Goal: Information Seeking & Learning: Compare options

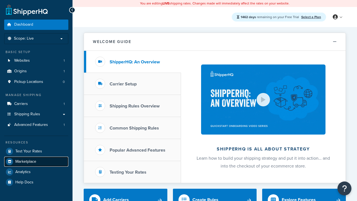
click at [26, 161] on span "Marketplace" at bounding box center [25, 161] width 21 height 5
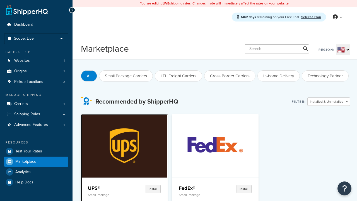
click at [106, 195] on p "Small Package" at bounding box center [106, 195] width 37 height 4
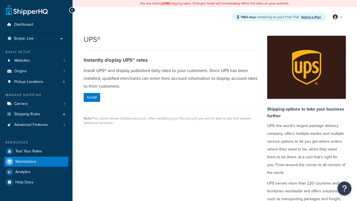
click at [26, 161] on span "Marketplace" at bounding box center [25, 161] width 21 height 5
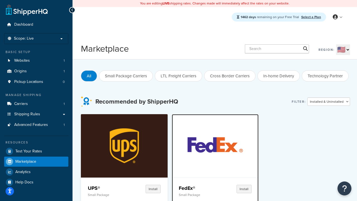
click at [197, 193] on p "Small Package" at bounding box center [197, 195] width 37 height 4
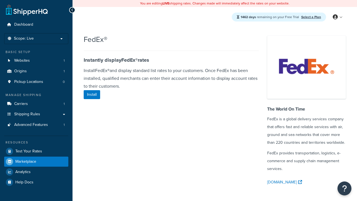
click at [26, 161] on span "Marketplace" at bounding box center [25, 161] width 21 height 5
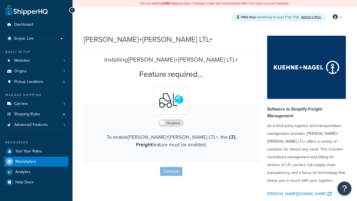
click at [26, 161] on span "Marketplace" at bounding box center [25, 161] width 21 height 5
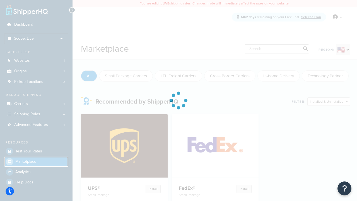
scroll to position [196, 0]
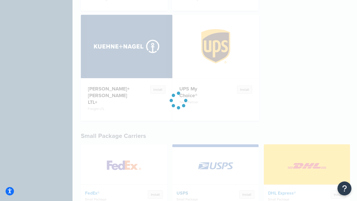
click at [198, 197] on p "Small Package" at bounding box center [198, 199] width 42 height 4
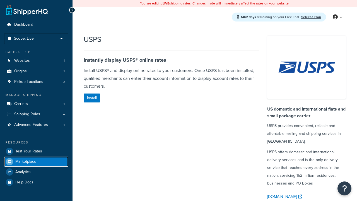
click at [26, 161] on span "Marketplace" at bounding box center [25, 161] width 21 height 5
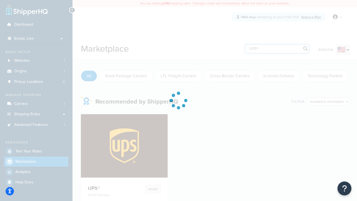
type input "UPS®"
click at [106, 188] on h4 "UPS®" at bounding box center [106, 188] width 37 height 7
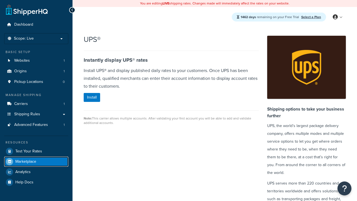
click at [26, 161] on span "Marketplace" at bounding box center [25, 161] width 21 height 5
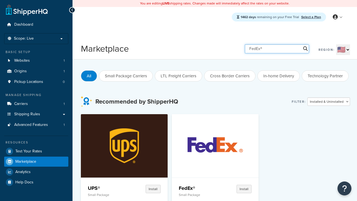
type input "FedEx®"
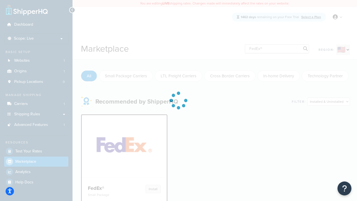
click at [106, 188] on h4 "FedEx®" at bounding box center [106, 188] width 37 height 7
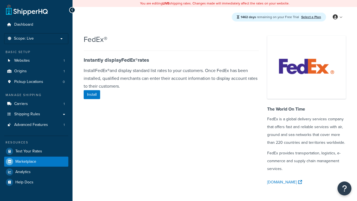
click at [26, 161] on span "Marketplace" at bounding box center [25, 161] width 21 height 5
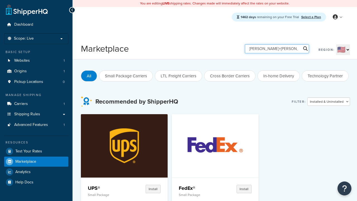
type input "[PERSON_NAME]+[PERSON_NAME] LTL+"
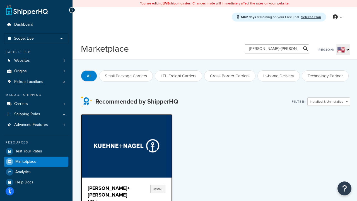
click at [106, 191] on h4 "[PERSON_NAME]+[PERSON_NAME] LTL+" at bounding box center [109, 195] width 42 height 20
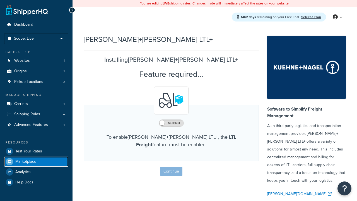
click at [26, 161] on span "Marketplace" at bounding box center [25, 161] width 21 height 5
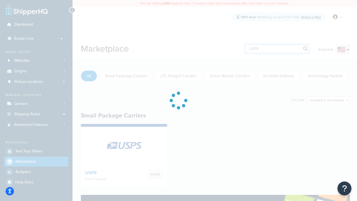
type input "USPS"
click at [106, 173] on h4 "USPS" at bounding box center [106, 173] width 42 height 6
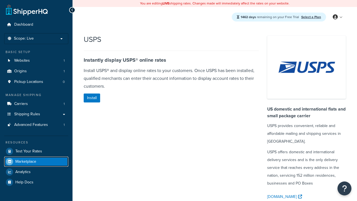
click at [26, 161] on span "Marketplace" at bounding box center [25, 161] width 21 height 5
